Goal: Transaction & Acquisition: Download file/media

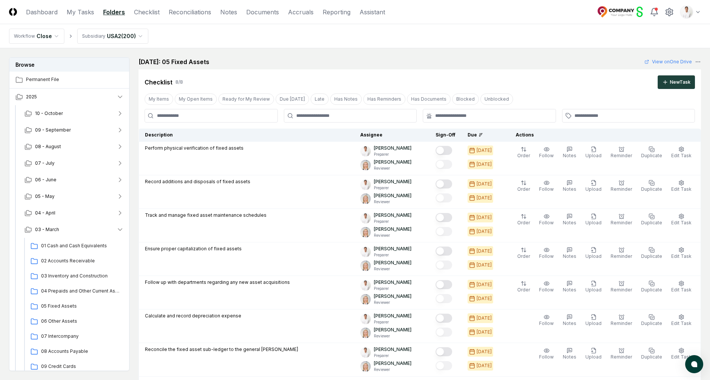
click at [500, 35] on nav "Workflow Close Subsidiary USA2 ( 200 )" at bounding box center [355, 36] width 710 height 24
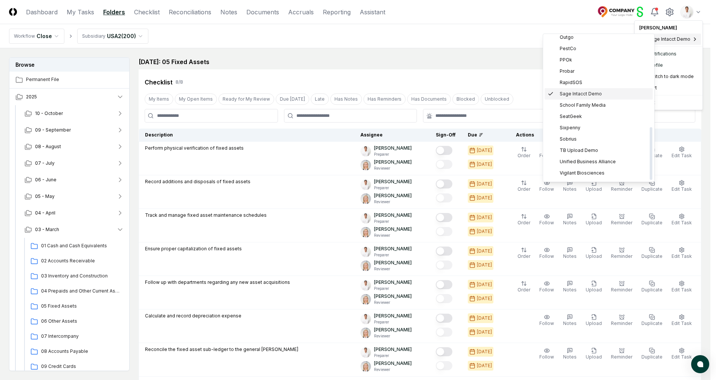
scroll to position [251, 0]
click at [605, 175] on div "ZAGG" at bounding box center [599, 174] width 108 height 11
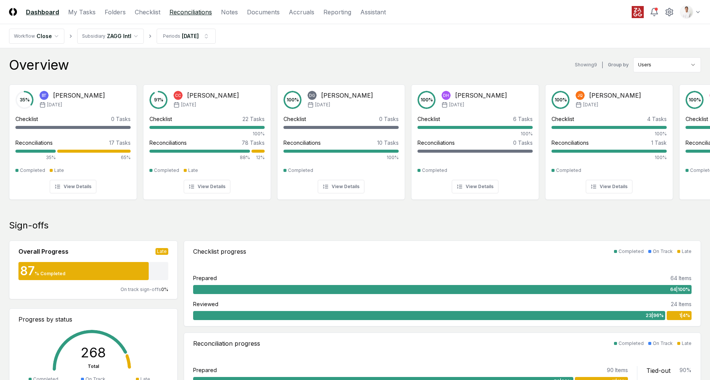
click at [178, 14] on link "Reconciliations" at bounding box center [190, 12] width 43 height 9
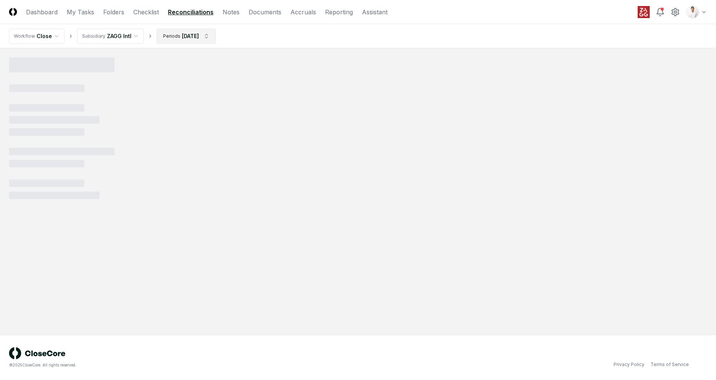
click at [179, 34] on html "CloseCore Dashboard My Tasks Folders Checklist Reconciliations Notes Documents …" at bounding box center [358, 190] width 716 height 380
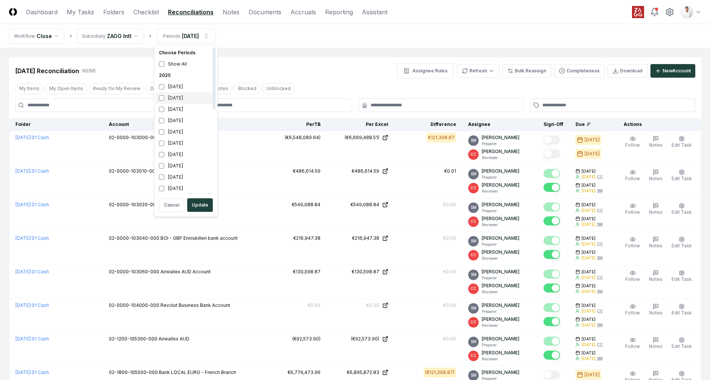
click at [187, 101] on div "[DATE]" at bounding box center [186, 97] width 60 height 11
click at [181, 119] on div "July 2025" at bounding box center [186, 120] width 60 height 11
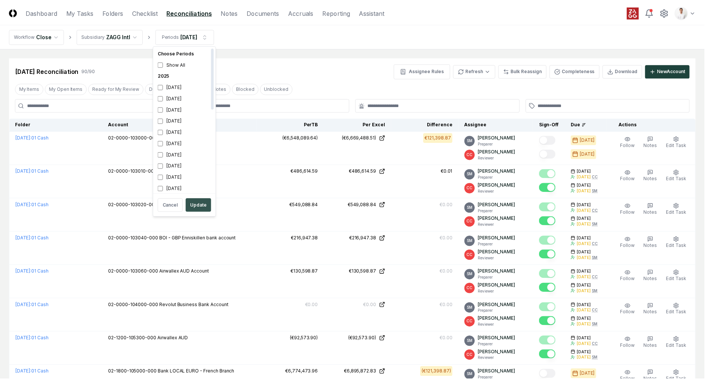
scroll to position [2, 0]
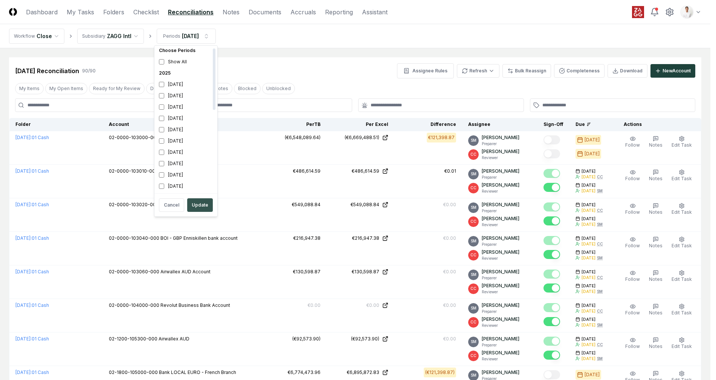
click at [198, 207] on button "Update" at bounding box center [200, 205] width 26 height 14
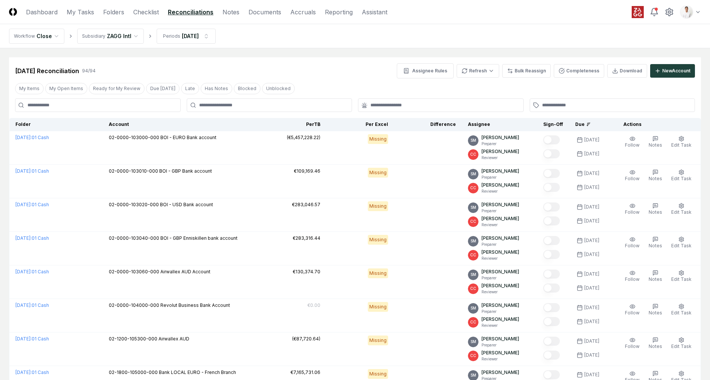
click at [476, 20] on header "CloseCore Dashboard My Tasks Folders Checklist Reconciliations Notes Documents …" at bounding box center [355, 12] width 710 height 24
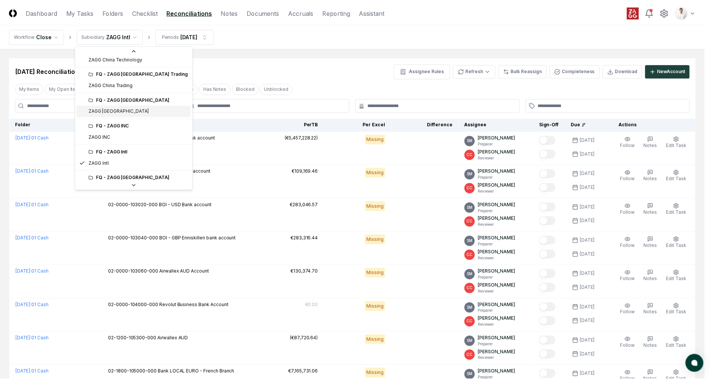
scroll to position [169, 0]
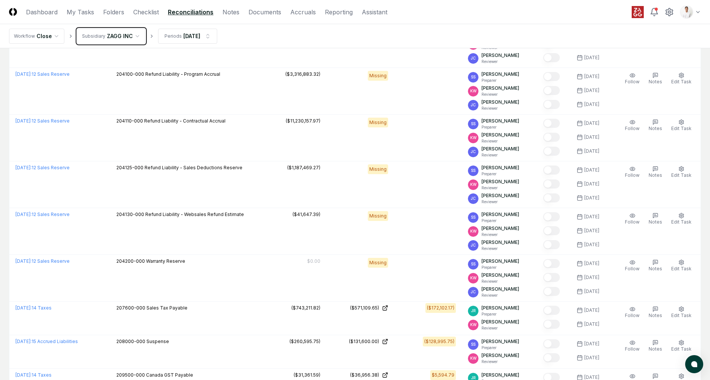
scroll to position [1615, 0]
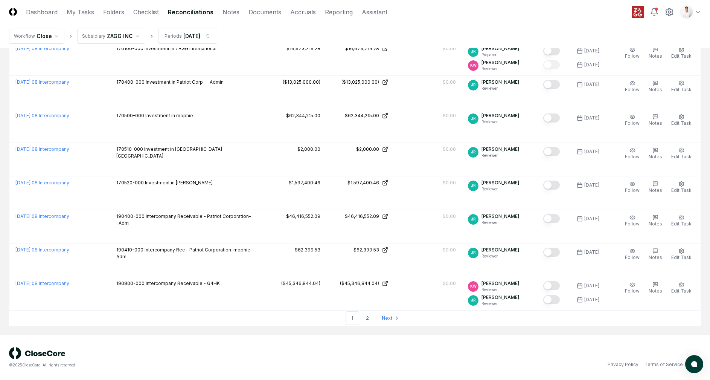
click at [387, 319] on span "Next" at bounding box center [387, 317] width 11 height 7
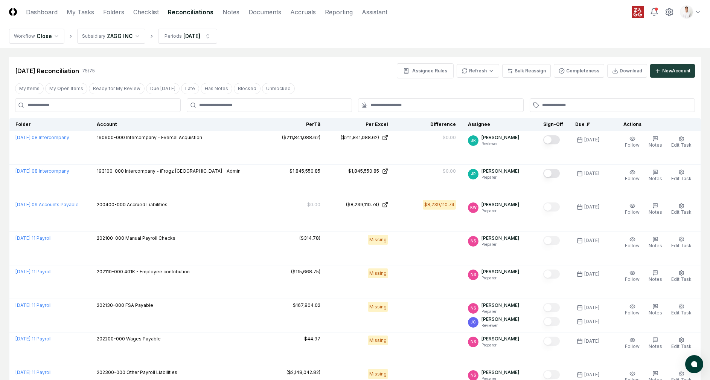
scroll to position [672, 0]
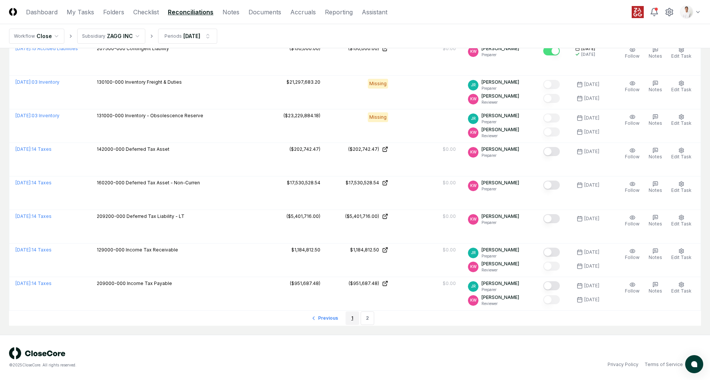
click at [349, 317] on link "1" at bounding box center [353, 318] width 14 height 14
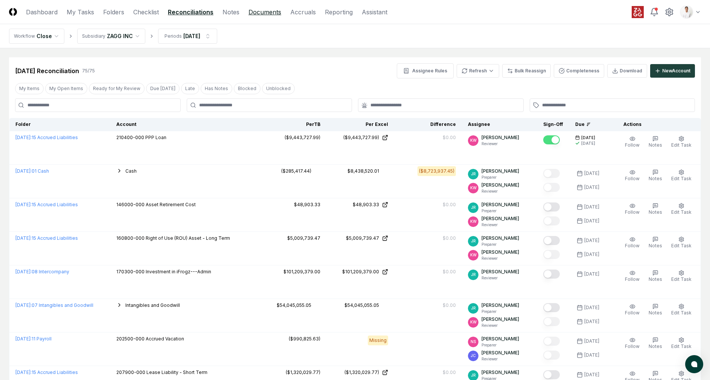
click at [266, 13] on link "Documents" at bounding box center [265, 12] width 33 height 9
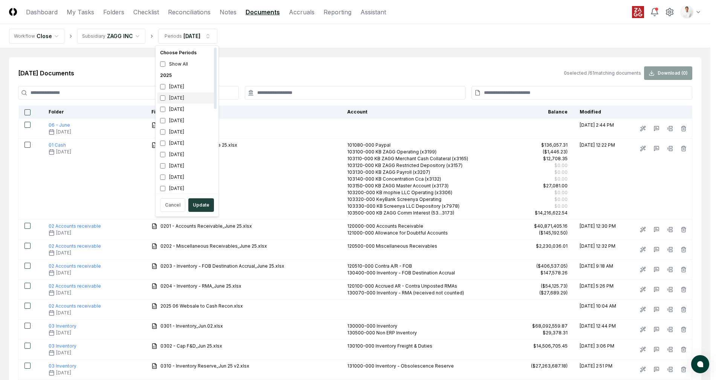
click at [185, 99] on div "September 2025" at bounding box center [187, 97] width 60 height 11
click at [179, 134] on div "June 2025" at bounding box center [187, 131] width 60 height 11
click at [207, 202] on button "Update" at bounding box center [201, 205] width 26 height 14
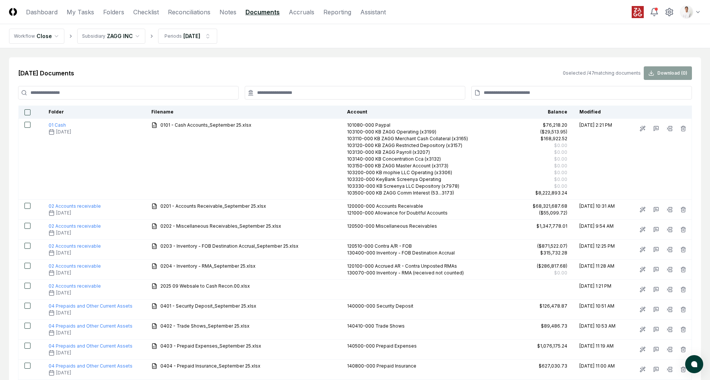
click at [143, 89] on input at bounding box center [128, 93] width 221 height 14
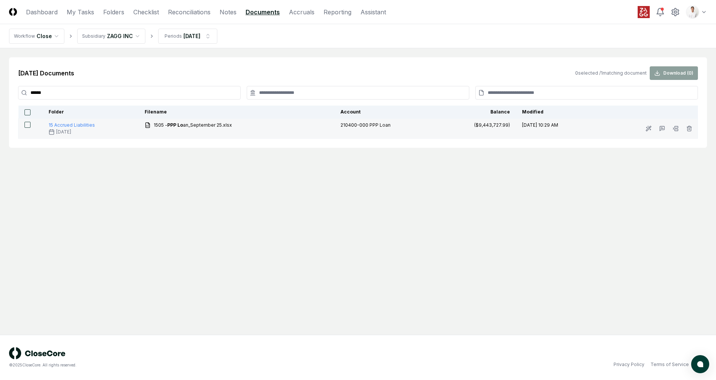
type input "******"
click at [29, 124] on button "button" at bounding box center [27, 125] width 6 height 6
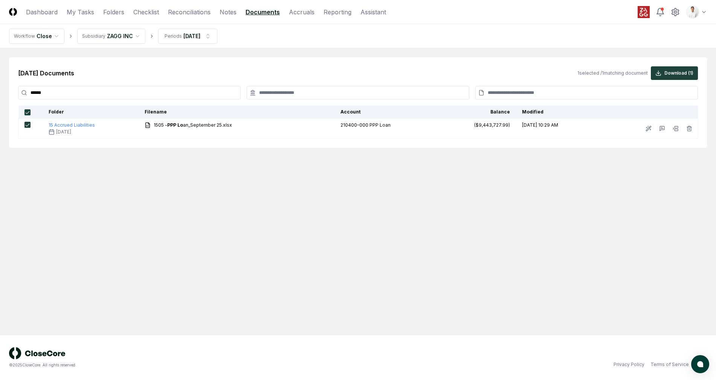
click at [686, 81] on div "Sep 2025 Documents 1 selected / 1 matching document Download ( 1 ) ****** Folde…" at bounding box center [358, 102] width 698 height 90
click at [686, 73] on button "Download ( 1 )" at bounding box center [674, 73] width 47 height 14
click at [688, 14] on html "CloseCore Dashboard My Tasks Folders Checklist Reconciliations Notes Documents …" at bounding box center [358, 190] width 716 height 380
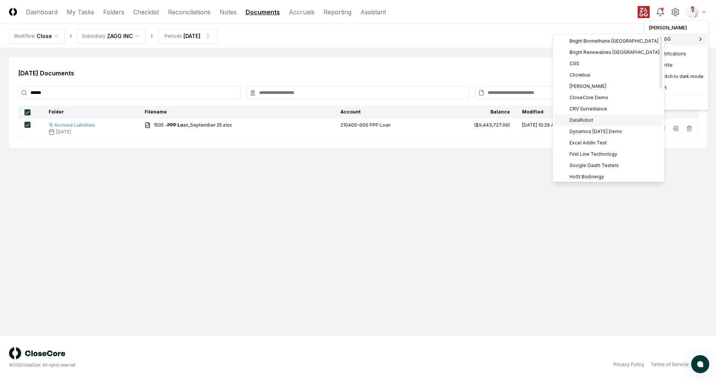
click at [596, 116] on div "DataRobot" at bounding box center [608, 119] width 108 height 11
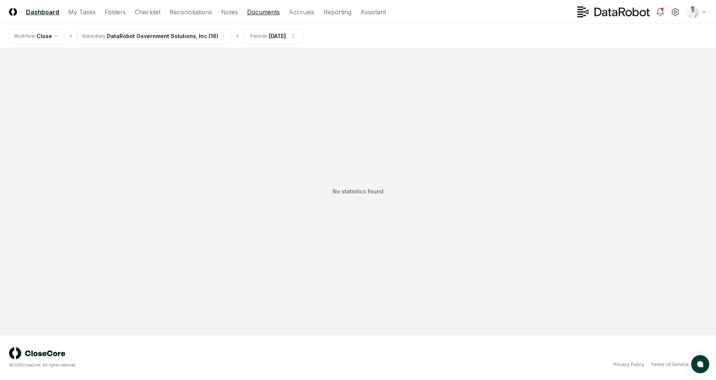
click at [255, 15] on link "Documents" at bounding box center [263, 12] width 33 height 9
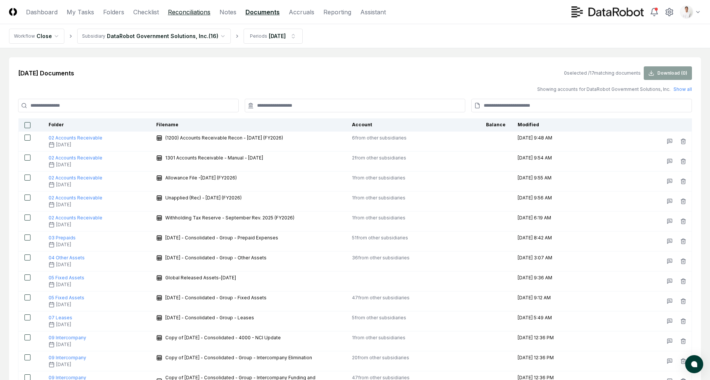
click at [196, 16] on link "Reconciliations" at bounding box center [189, 12] width 43 height 9
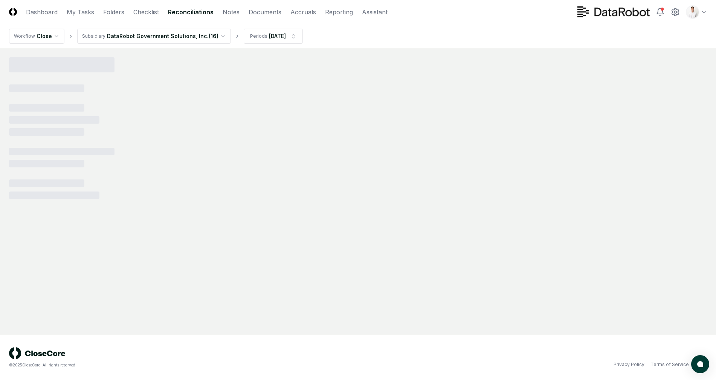
click at [193, 38] on html "CloseCore Dashboard My Tasks Folders Checklist Reconciliations Notes Documents …" at bounding box center [358, 190] width 716 height 380
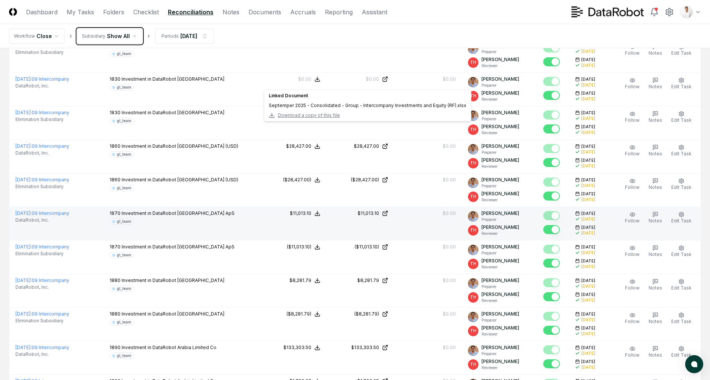
scroll to position [805, 0]
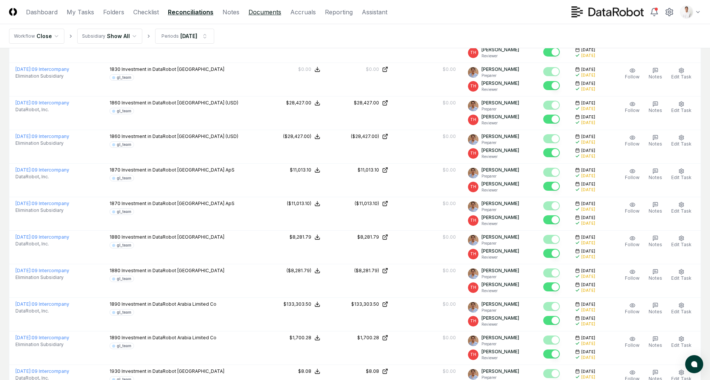
click at [275, 10] on link "Documents" at bounding box center [265, 12] width 33 height 9
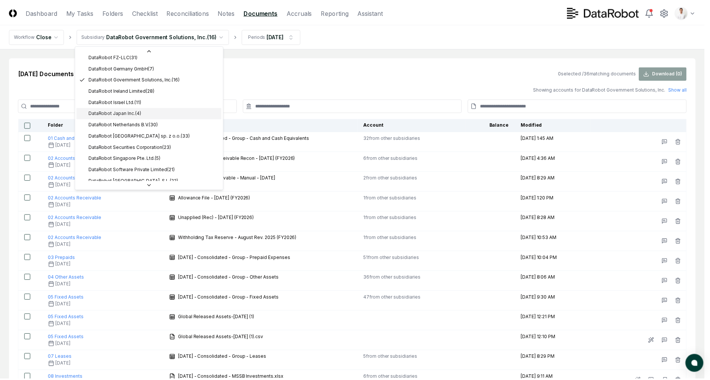
scroll to position [218, 0]
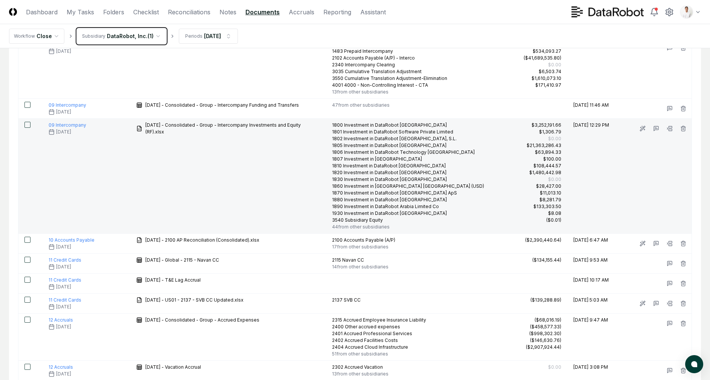
scroll to position [627, 0]
